Goal: Task Accomplishment & Management: Complete application form

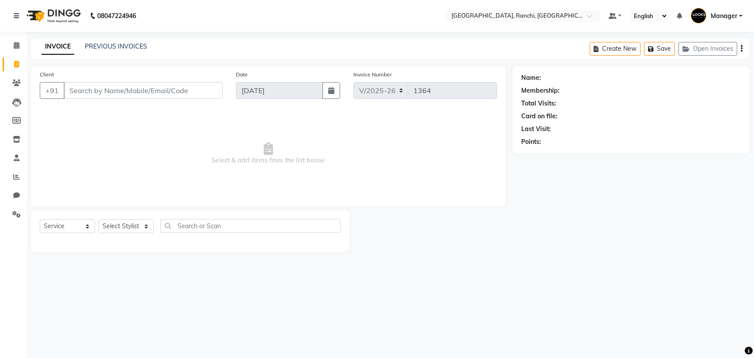
select select "6463"
select select "service"
click at [119, 46] on link "PREVIOUS INVOICES" at bounding box center [116, 46] width 62 height 8
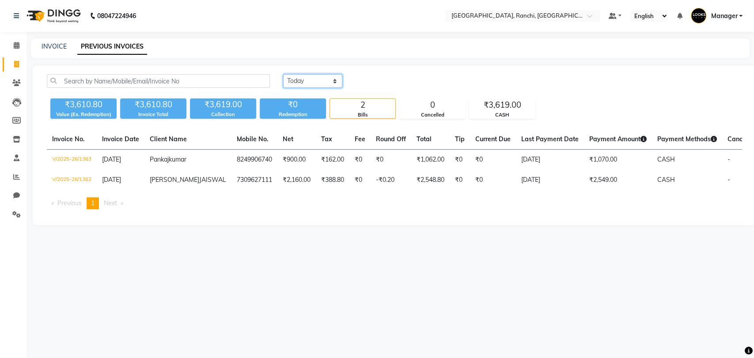
click at [301, 83] on select "Today Yesterday Custom Range" at bounding box center [312, 81] width 59 height 14
select select "yesterday"
click at [283, 74] on select "Today Yesterday Custom Range" at bounding box center [312, 81] width 59 height 14
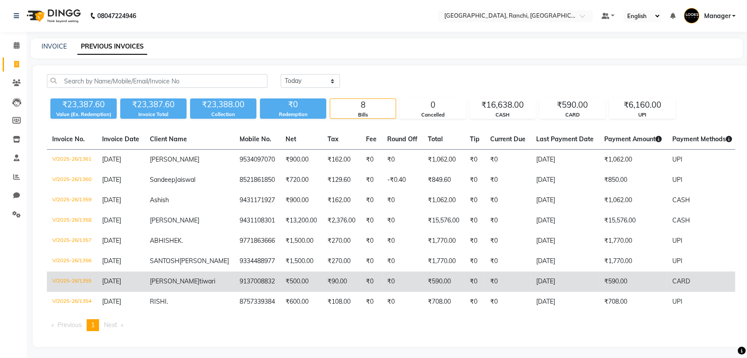
click at [87, 292] on td "V/2025-26/1355" at bounding box center [72, 282] width 50 height 20
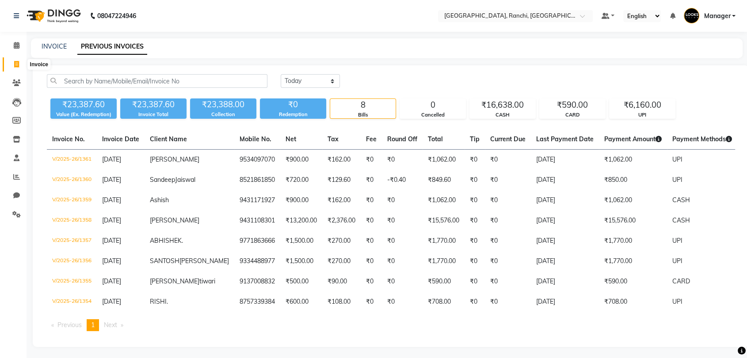
click at [9, 65] on span at bounding box center [16, 65] width 15 height 10
select select "service"
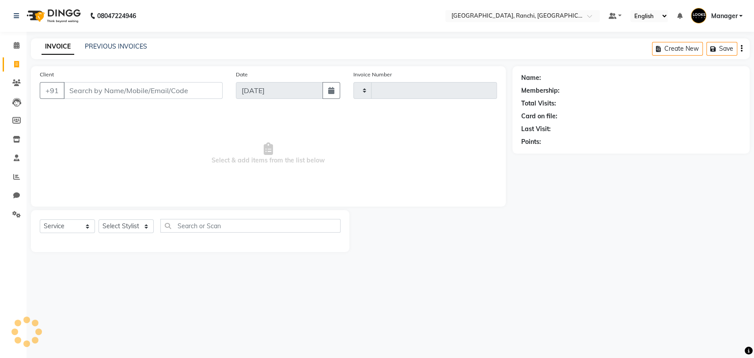
type input "1364"
select select "6463"
click at [119, 48] on link "PREVIOUS INVOICES" at bounding box center [116, 46] width 62 height 8
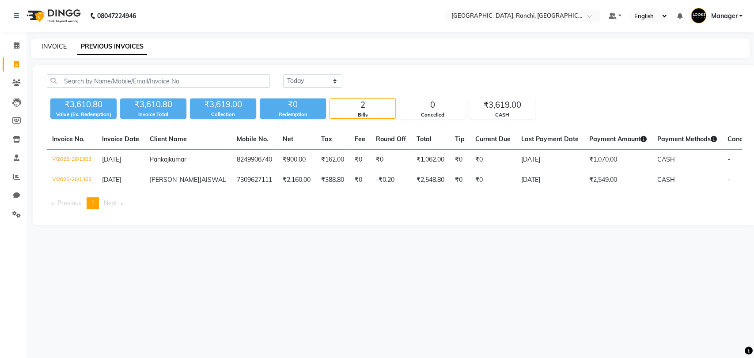
click at [49, 47] on link "INVOICE" at bounding box center [54, 46] width 25 height 8
select select "service"
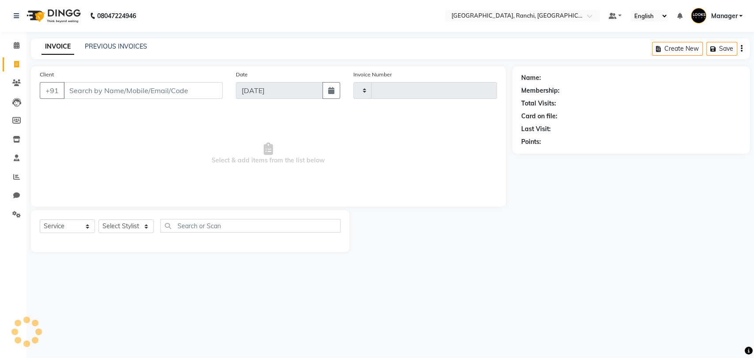
type input "1364"
select select "6463"
click at [103, 46] on link "PREVIOUS INVOICES" at bounding box center [116, 46] width 62 height 8
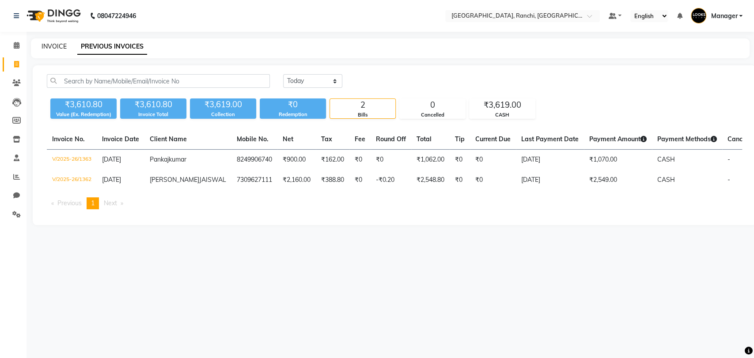
click at [60, 44] on link "INVOICE" at bounding box center [54, 46] width 25 height 8
select select "6463"
select select "service"
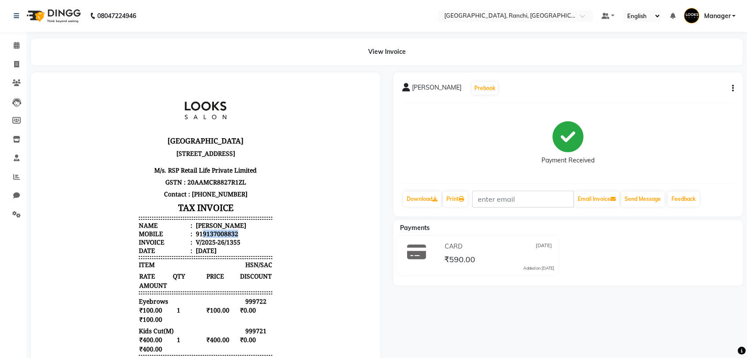
drag, startPoint x: 194, startPoint y: 242, endPoint x: 231, endPoint y: 242, distance: 36.7
click at [231, 238] on li "Mobile : 919137008832" at bounding box center [205, 234] width 133 height 8
copy div "9137008832"
